Goal: Information Seeking & Learning: Understand process/instructions

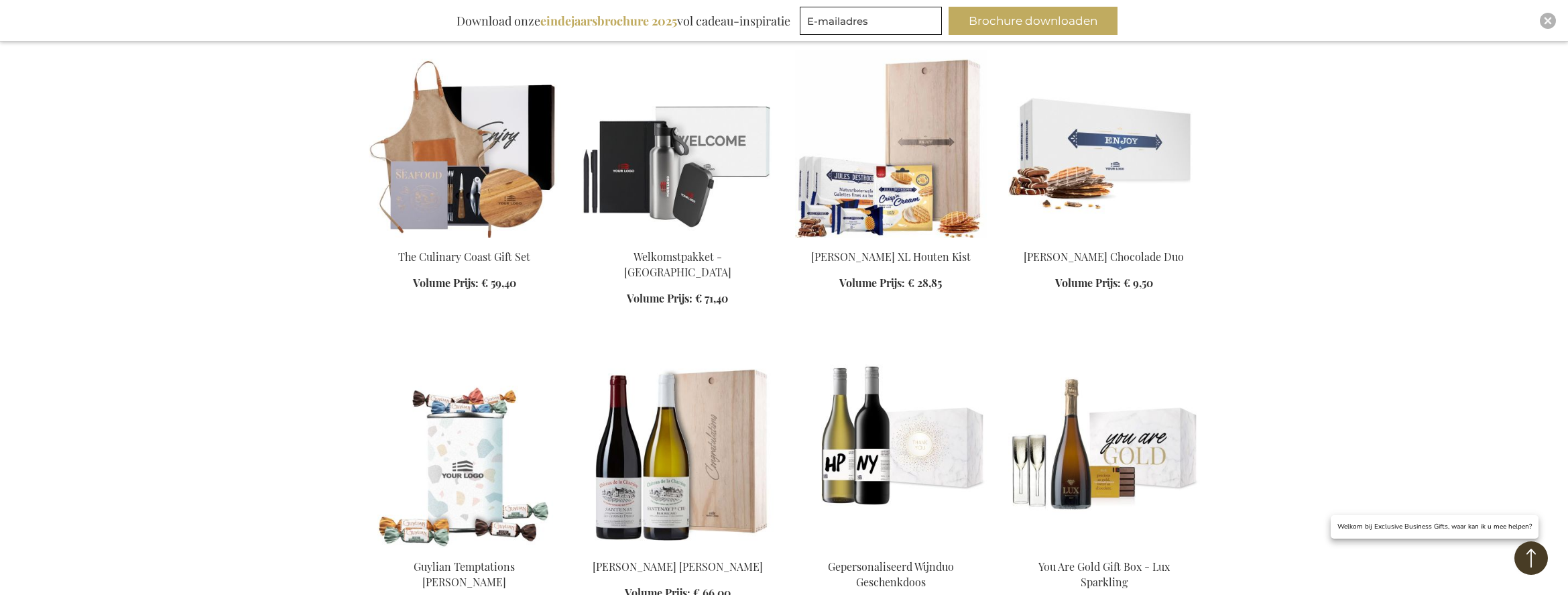
scroll to position [2659, 0]
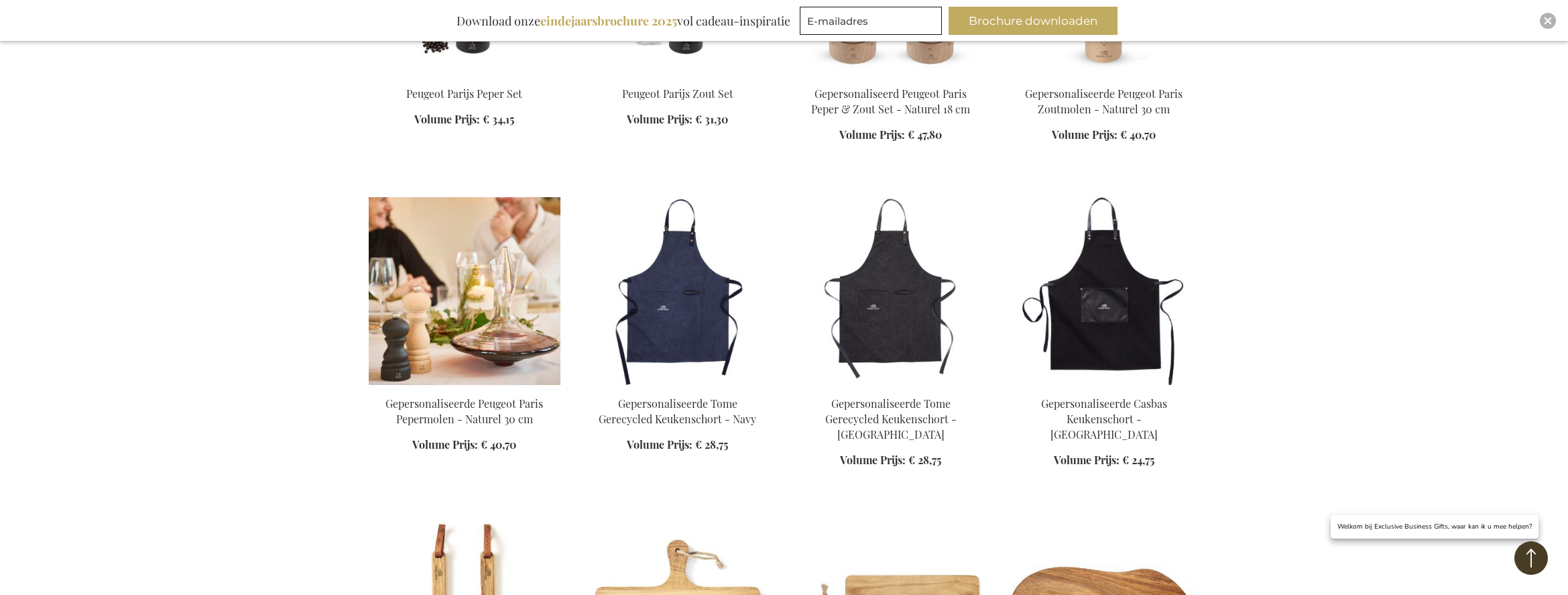
scroll to position [1891, 0]
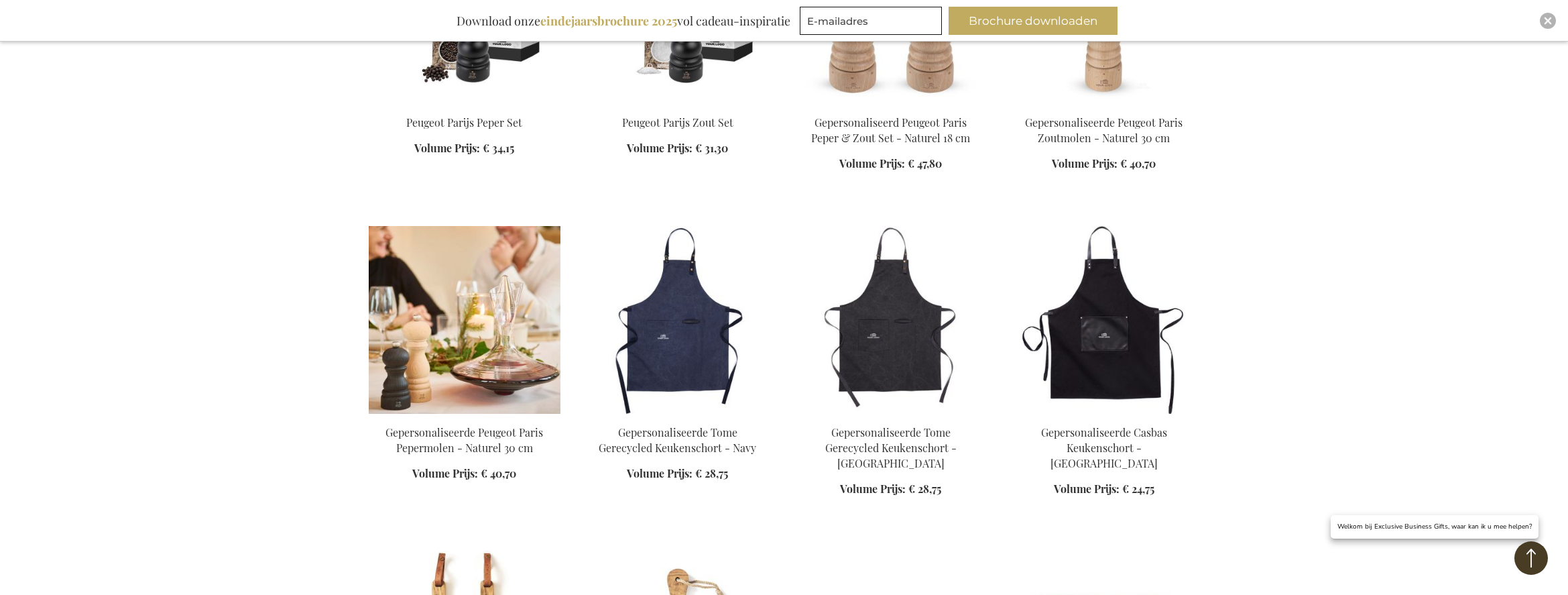
click at [479, 285] on img at bounding box center [465, 320] width 192 height 188
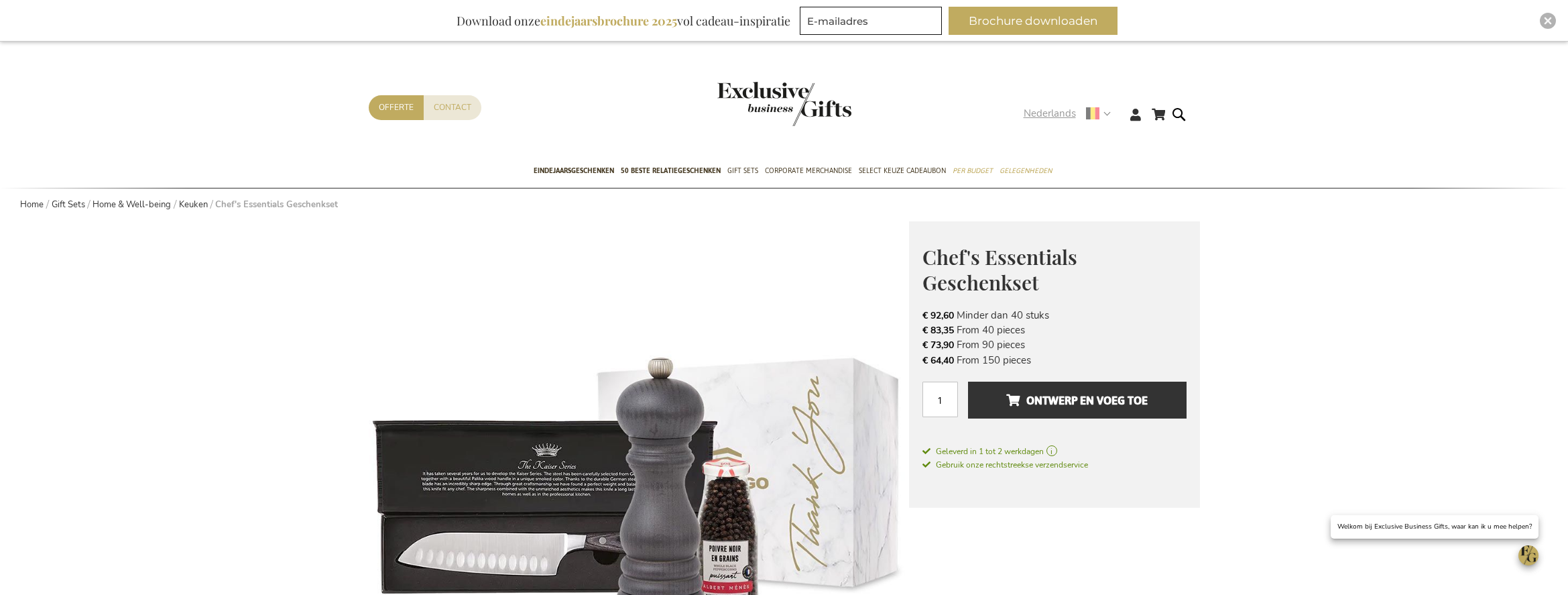
click at [1071, 112] on span "Nederlands" at bounding box center [1050, 114] width 52 height 16
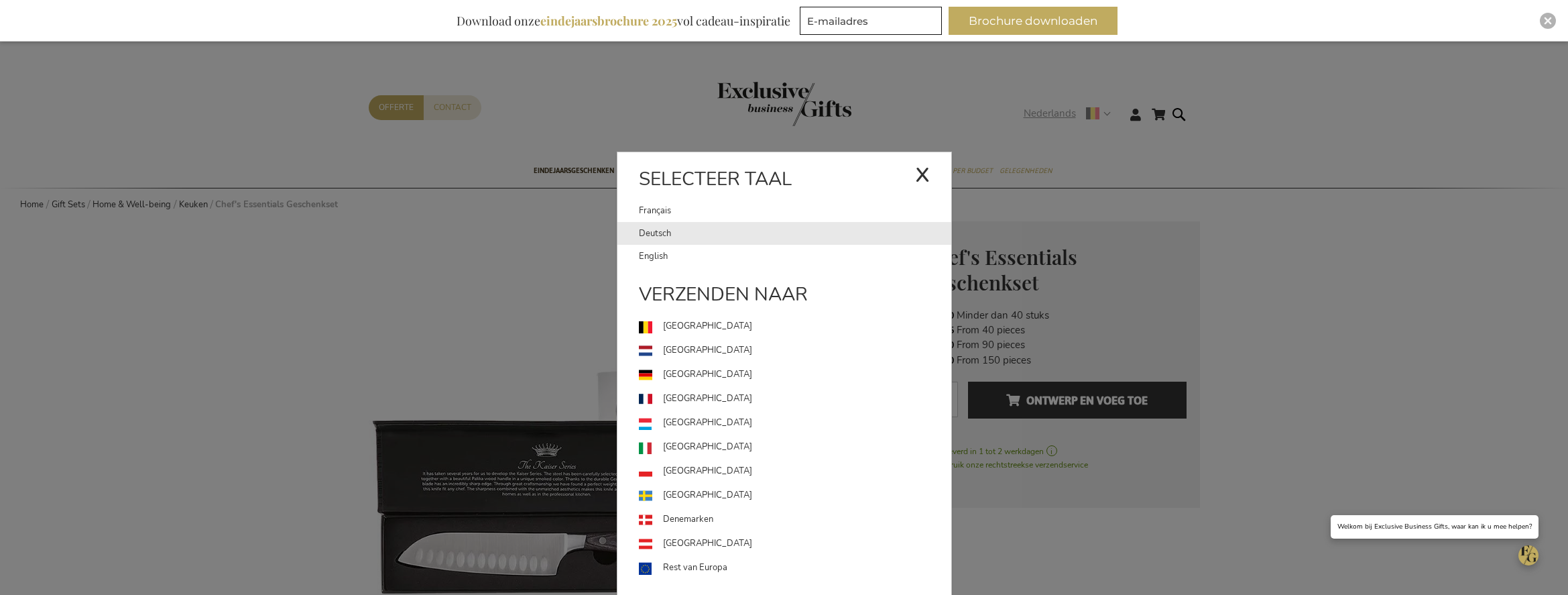
click at [769, 231] on link "Deutsch" at bounding box center [795, 234] width 313 height 23
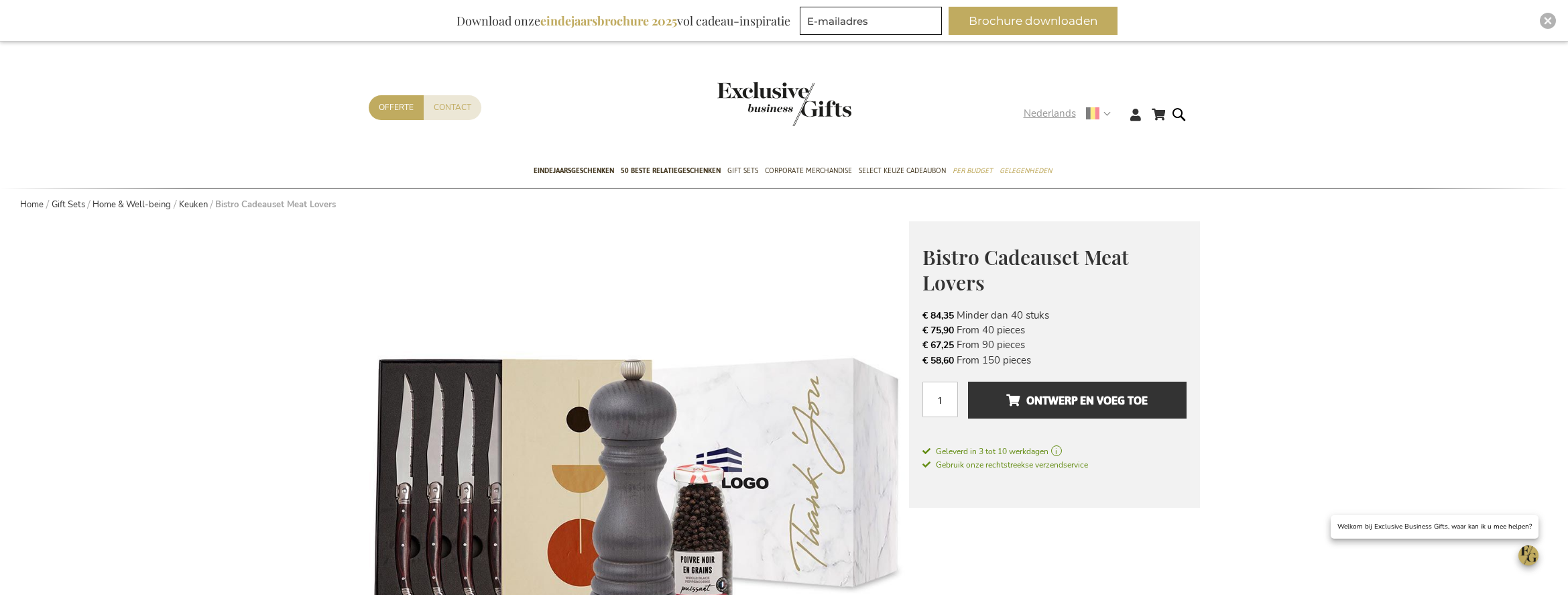
click at [1051, 117] on span "Nederlands" at bounding box center [1050, 114] width 52 height 16
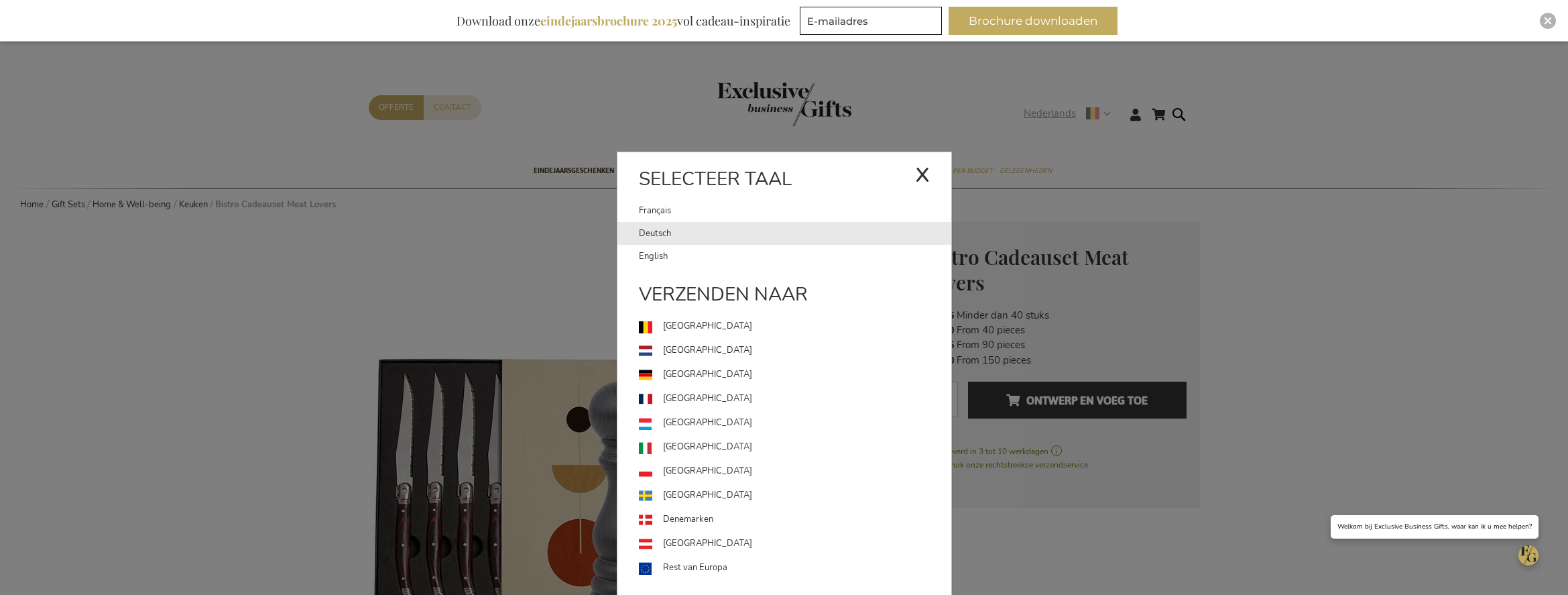
click at [719, 236] on link "Deutsch" at bounding box center [795, 234] width 313 height 23
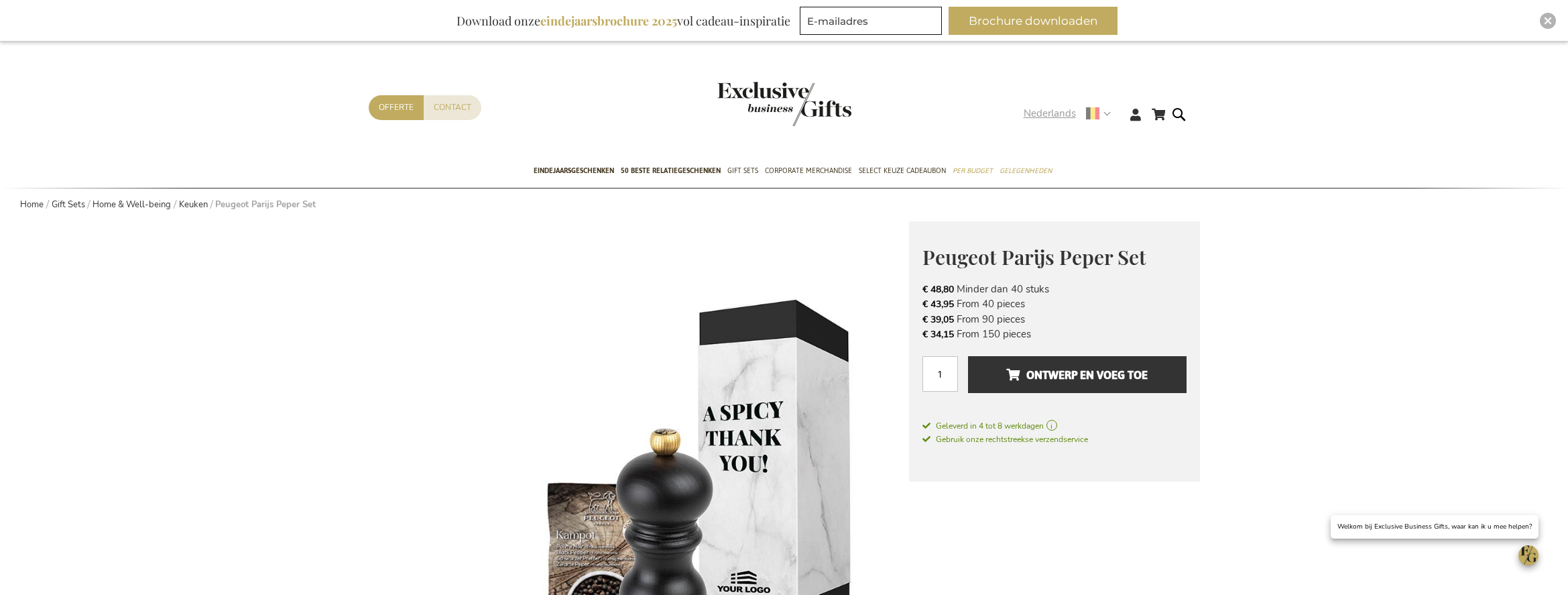
click at [1063, 119] on span "Nederlands" at bounding box center [1050, 114] width 52 height 16
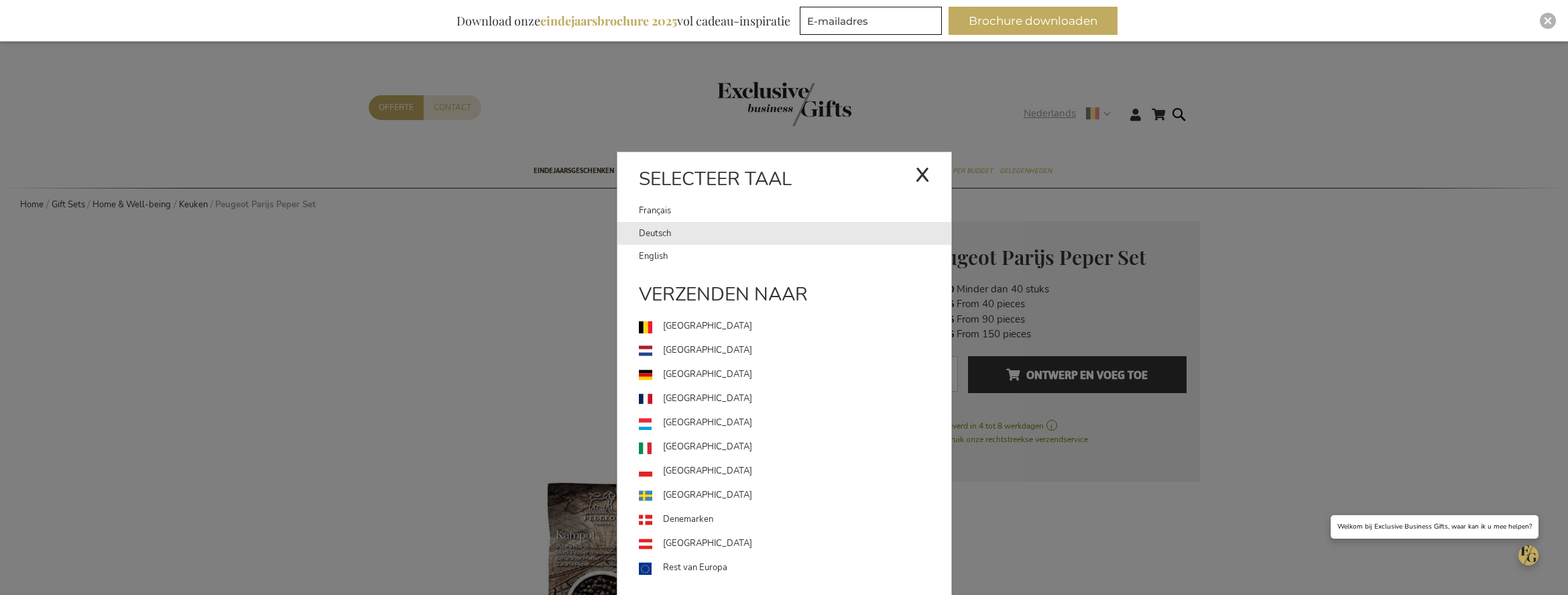
click at [745, 237] on link "Deutsch" at bounding box center [795, 234] width 313 height 23
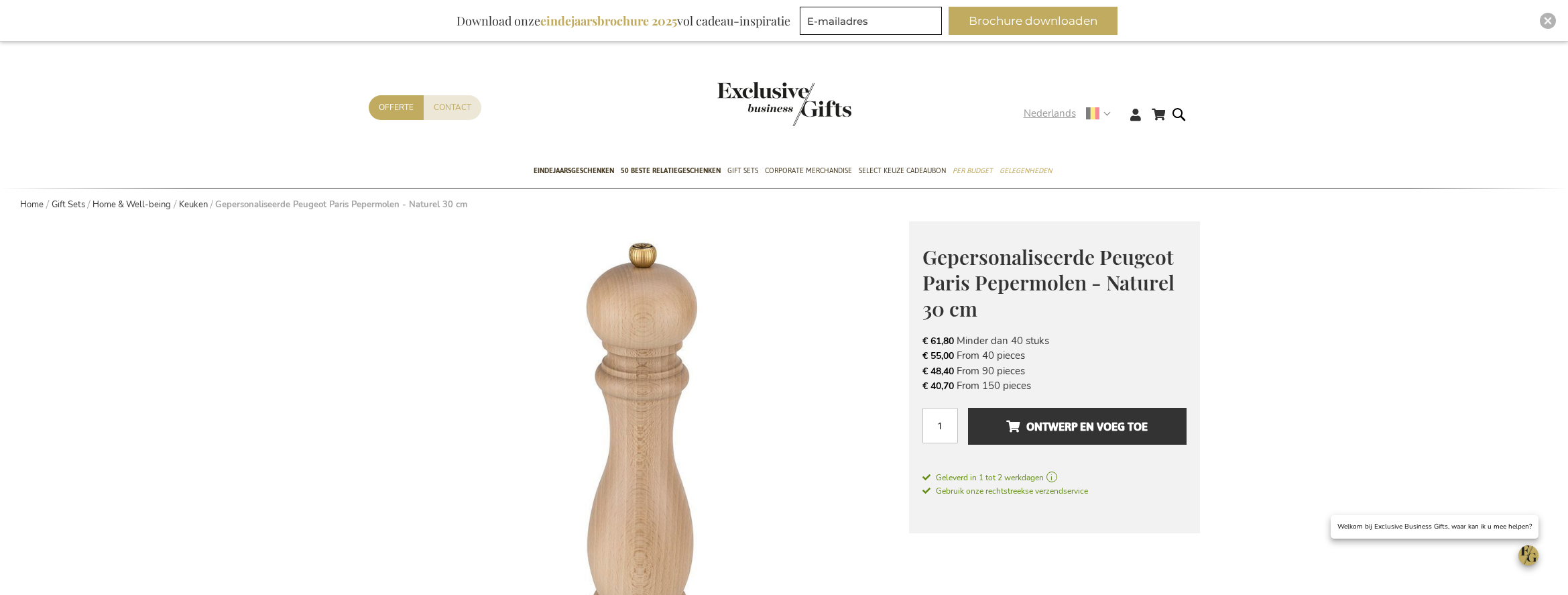
click at [1046, 116] on span "Nederlands" at bounding box center [1050, 114] width 52 height 16
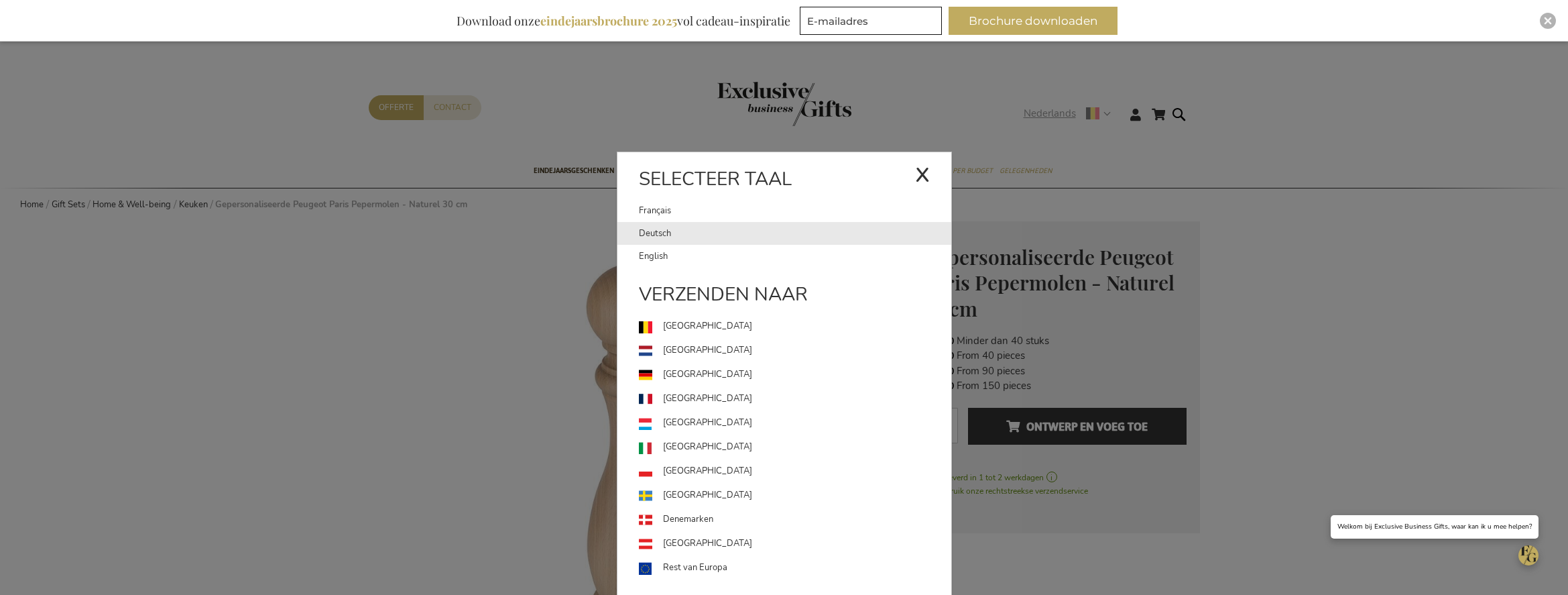
click at [706, 230] on link "Deutsch" at bounding box center [795, 234] width 313 height 23
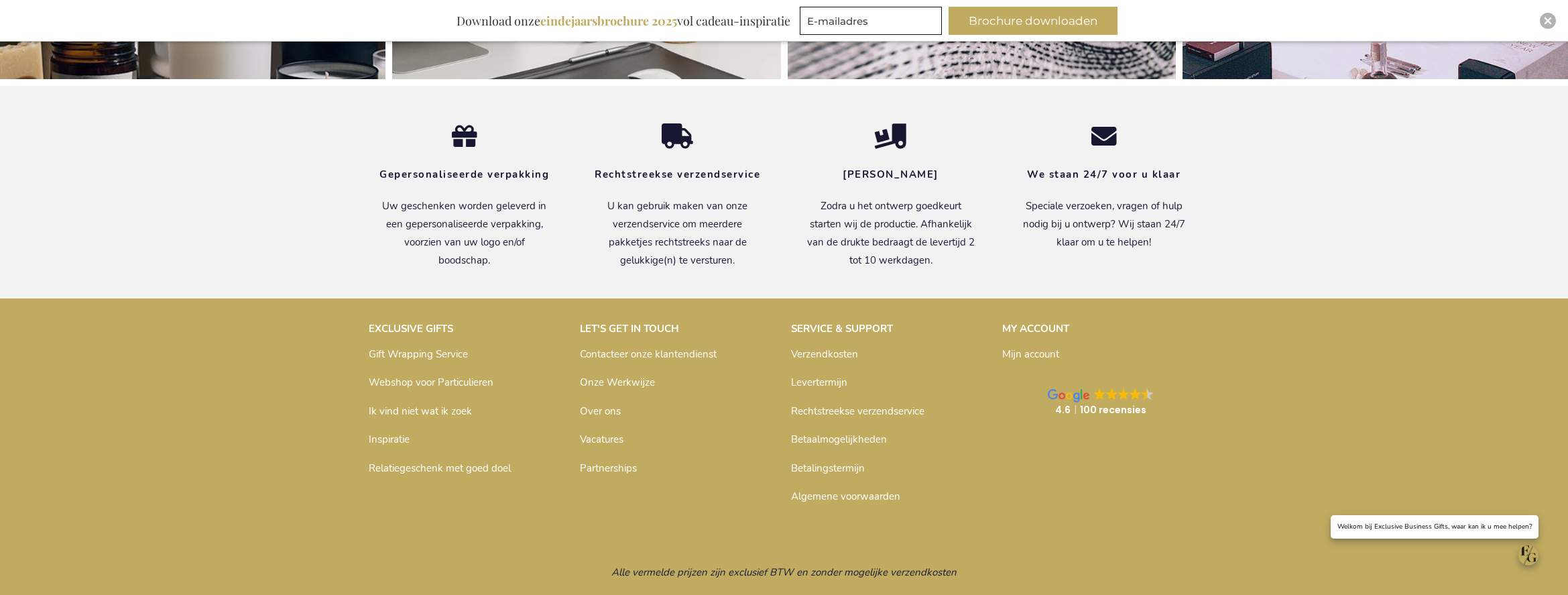
scroll to position [4545, 0]
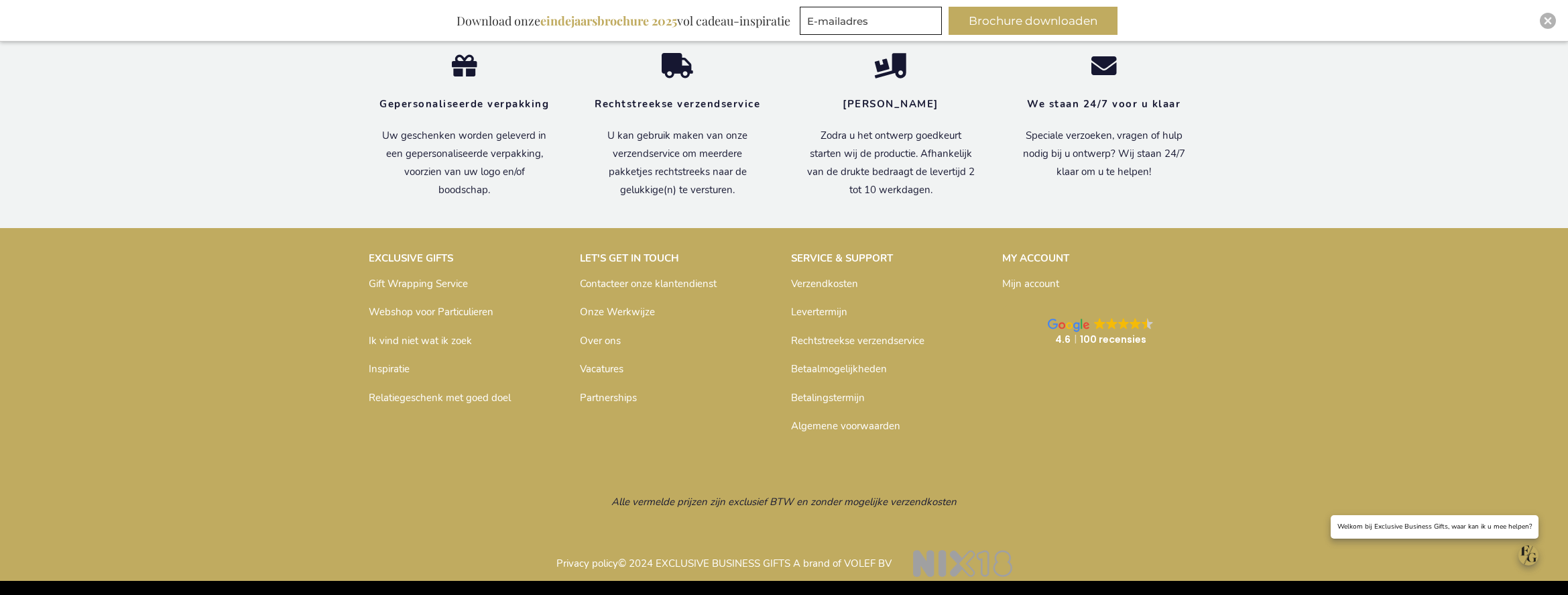
click at [834, 283] on link "Verzendkosten" at bounding box center [825, 284] width 67 height 13
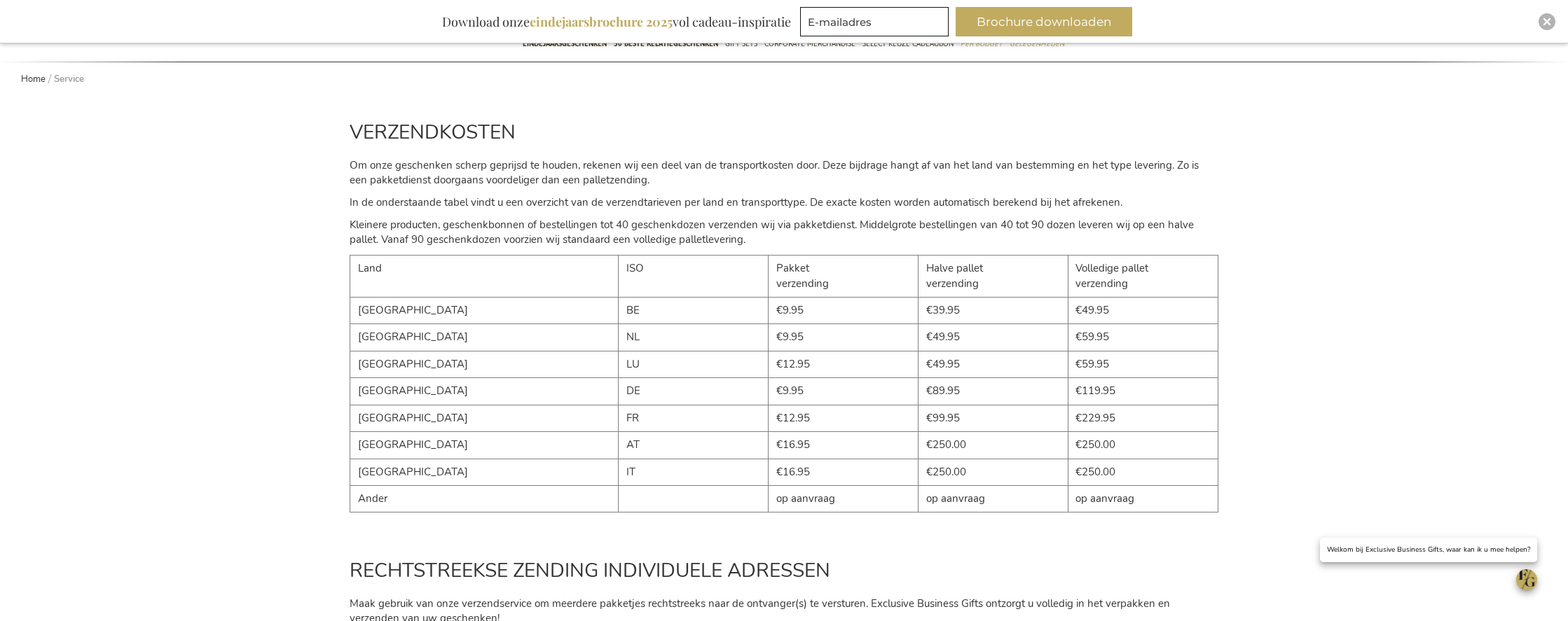
scroll to position [260, 0]
